Goal: Task Accomplishment & Management: Use online tool/utility

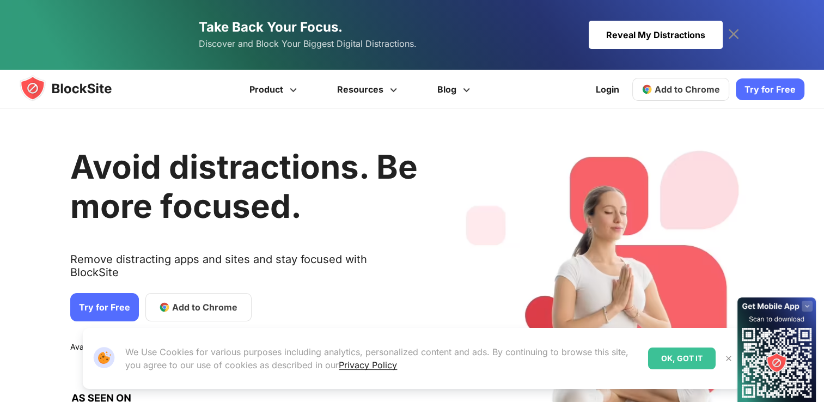
click at [193, 293] on link "Add to Chrome" at bounding box center [198, 307] width 106 height 28
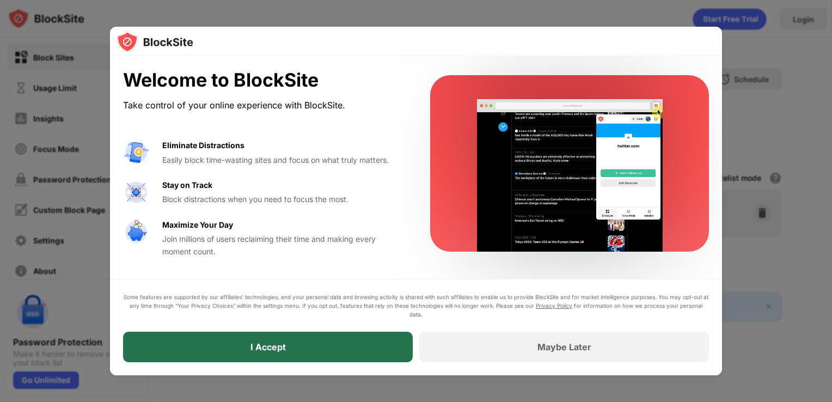
click at [378, 346] on div "I Accept" at bounding box center [268, 347] width 290 height 30
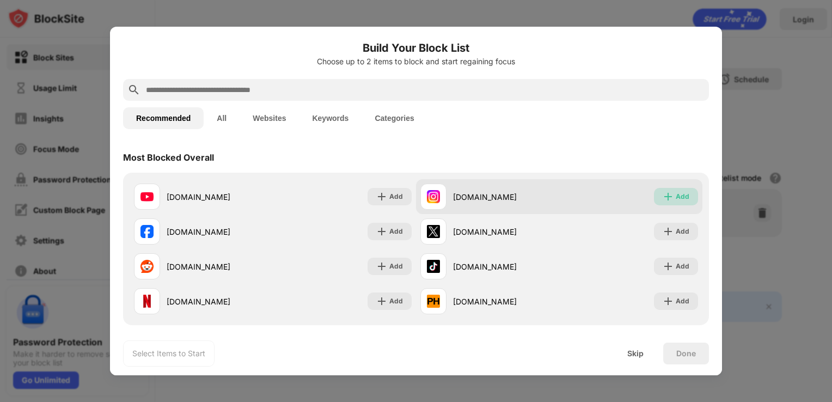
click at [654, 199] on div "Add" at bounding box center [676, 196] width 44 height 17
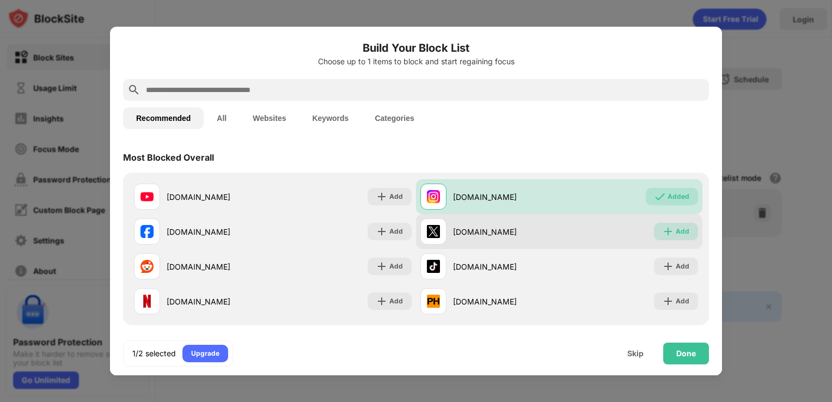
click at [654, 228] on div "Add" at bounding box center [676, 231] width 44 height 17
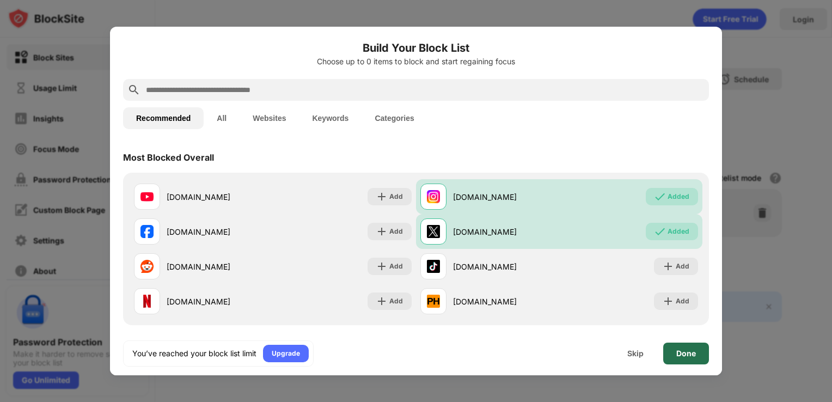
click at [668, 360] on div "Done" at bounding box center [686, 353] width 46 height 22
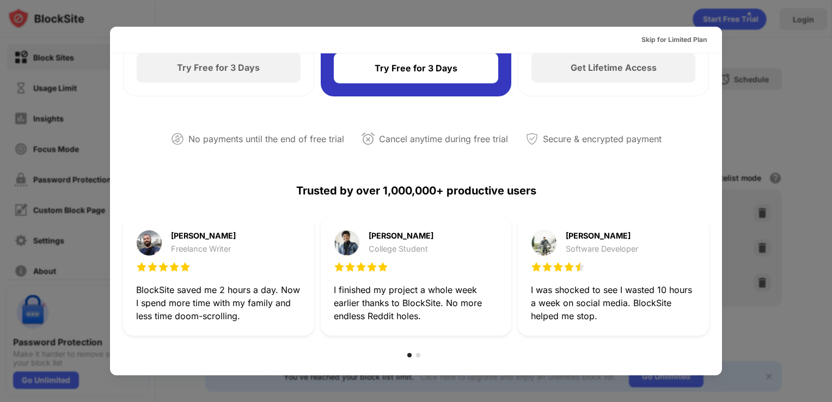
scroll to position [531, 0]
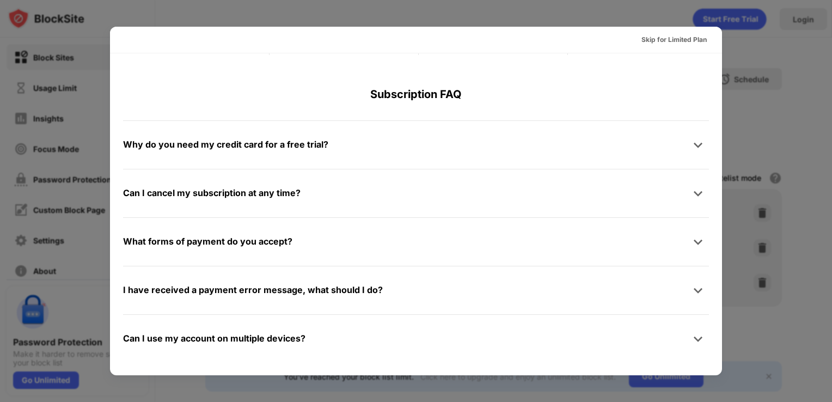
click at [770, 75] on div at bounding box center [416, 201] width 832 height 402
